Goal: Task Accomplishment & Management: Manage account settings

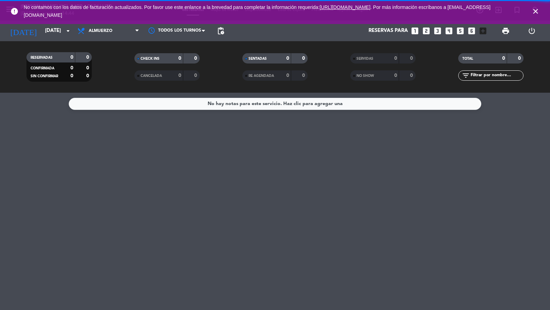
click at [535, 11] on icon "close" at bounding box center [535, 11] width 8 height 8
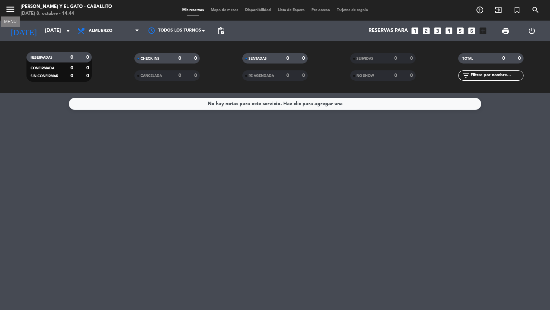
click at [7, 10] on icon "menu" at bounding box center [10, 9] width 10 height 10
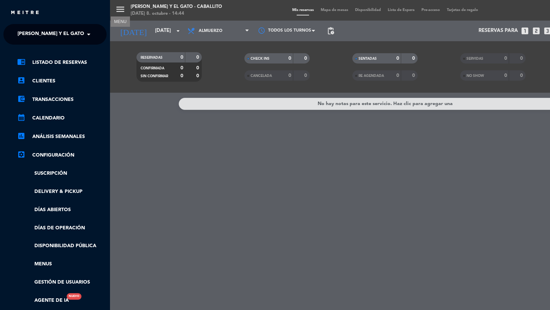
click at [32, 36] on span "[PERSON_NAME] y el Gato - Caballito" at bounding box center [67, 34] width 98 height 14
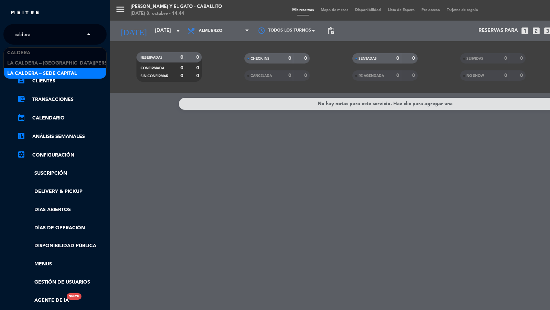
click at [60, 29] on input "caldera" at bounding box center [56, 34] width 84 height 15
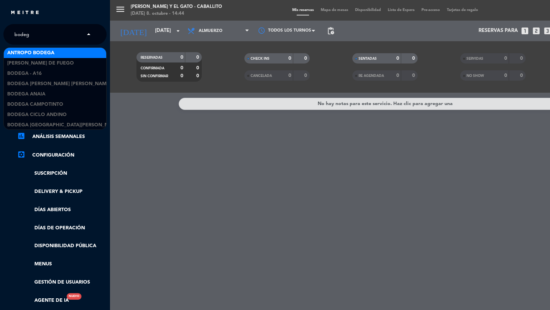
type input "bodego"
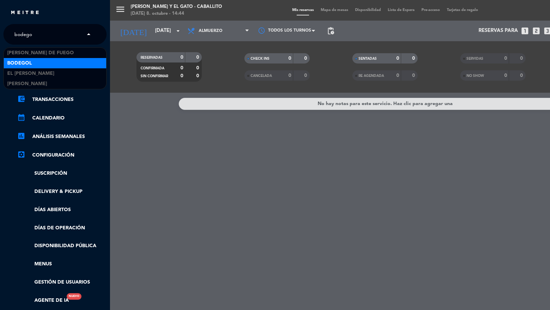
click at [38, 63] on div "Bodegol" at bounding box center [55, 63] width 102 height 10
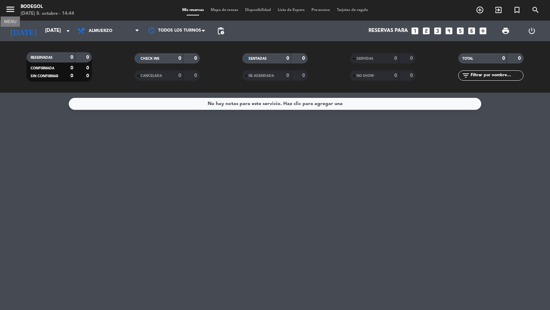
click at [9, 11] on icon "menu" at bounding box center [10, 9] width 10 height 10
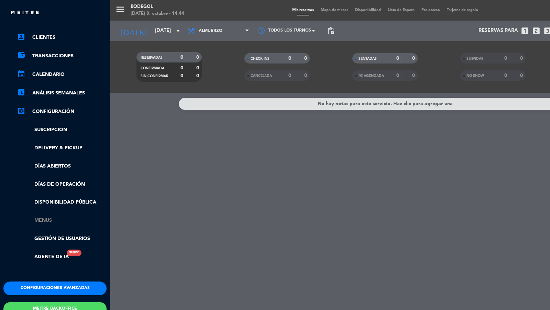
scroll to position [83, 0]
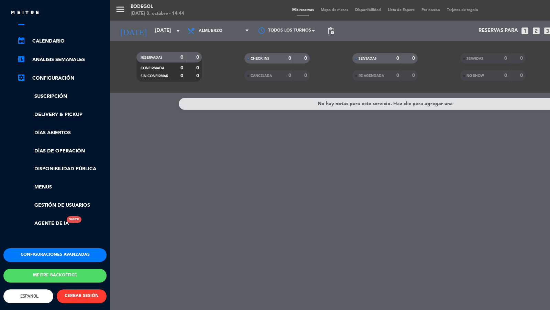
click at [45, 249] on button "Configuraciones avanzadas" at bounding box center [54, 256] width 103 height 14
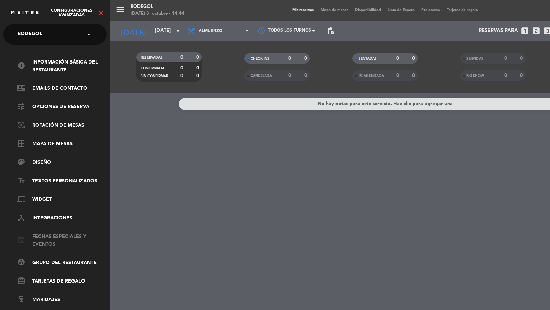
scroll to position [0, 0]
click at [48, 240] on link "event Fechas especiales y eventos" at bounding box center [61, 241] width 89 height 16
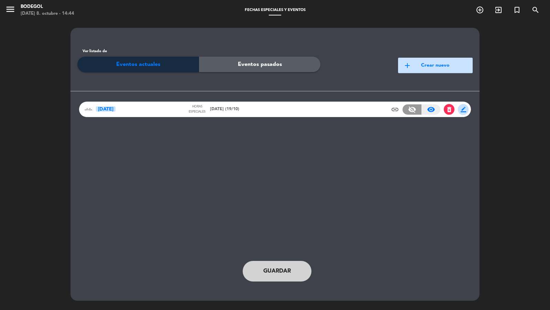
click at [227, 107] on span "[DATE] (19/10)" at bounding box center [224, 109] width 29 height 7
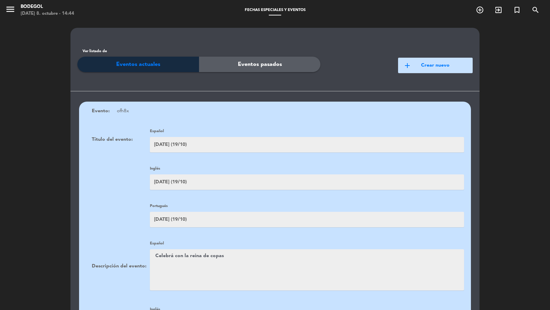
click at [6, 12] on icon "menu" at bounding box center [10, 9] width 10 height 10
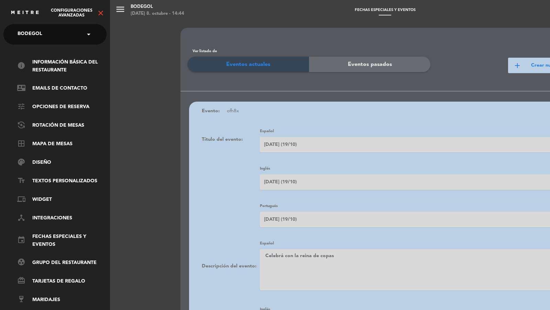
click at [103, 13] on icon "close" at bounding box center [101, 13] width 8 height 8
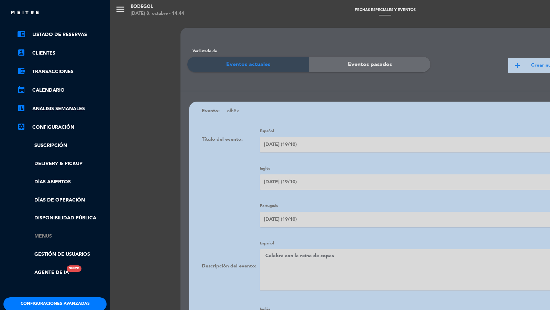
click at [42, 239] on link "Menus" at bounding box center [61, 237] width 89 height 8
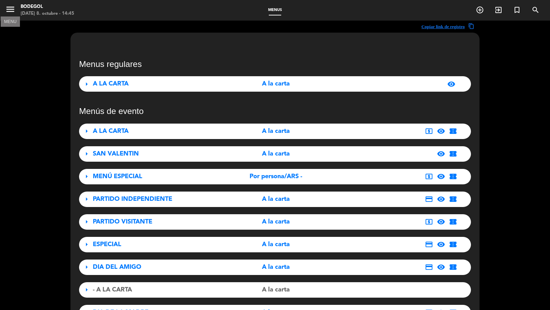
click at [9, 10] on icon "menu" at bounding box center [10, 9] width 10 height 10
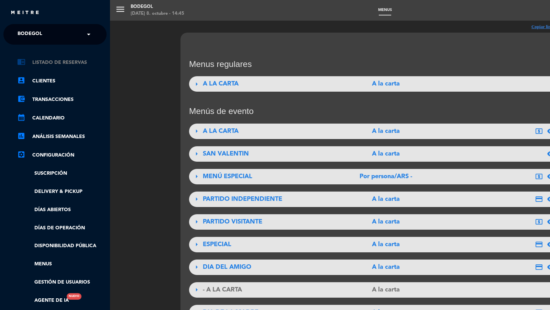
click at [39, 60] on link "chrome_reader_mode Listado de Reservas" at bounding box center [61, 62] width 89 height 8
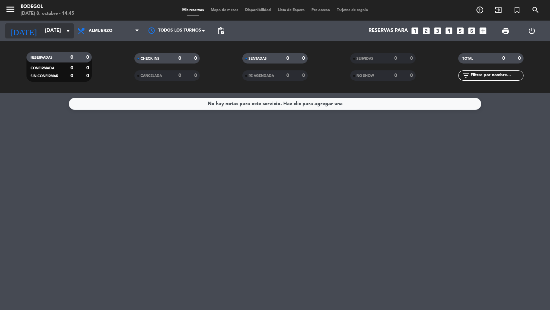
click at [54, 32] on input "[DATE]" at bounding box center [75, 30] width 66 height 13
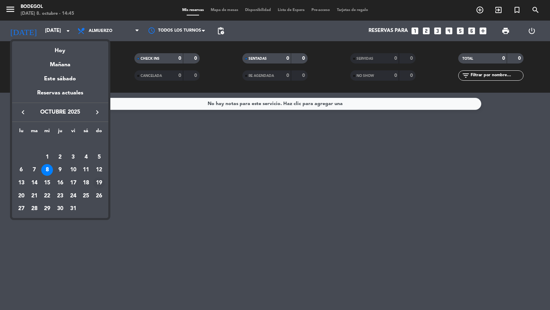
click at [99, 182] on div "19" at bounding box center [99, 183] width 12 height 12
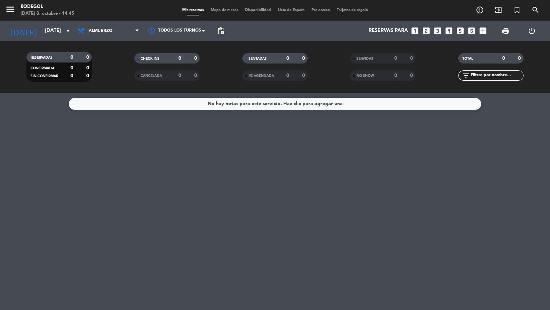
type input "[DATE]"
